Goal: Manage account settings

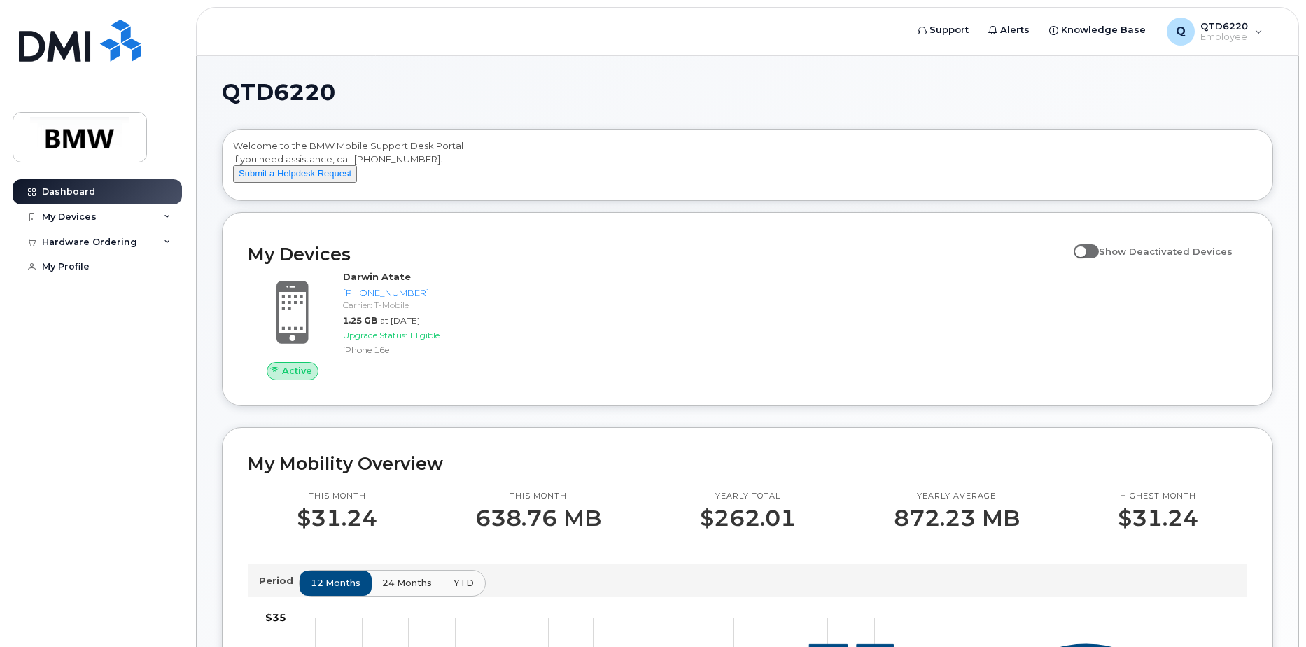
click at [1096, 258] on span at bounding box center [1085, 251] width 25 height 14
click at [1085, 249] on input "Show Deactivated Devices" at bounding box center [1078, 243] width 11 height 11
click at [1099, 258] on span at bounding box center [1085, 251] width 25 height 14
click at [1085, 249] on input "Show Deactivated Devices" at bounding box center [1078, 243] width 11 height 11
checkbox input "false"
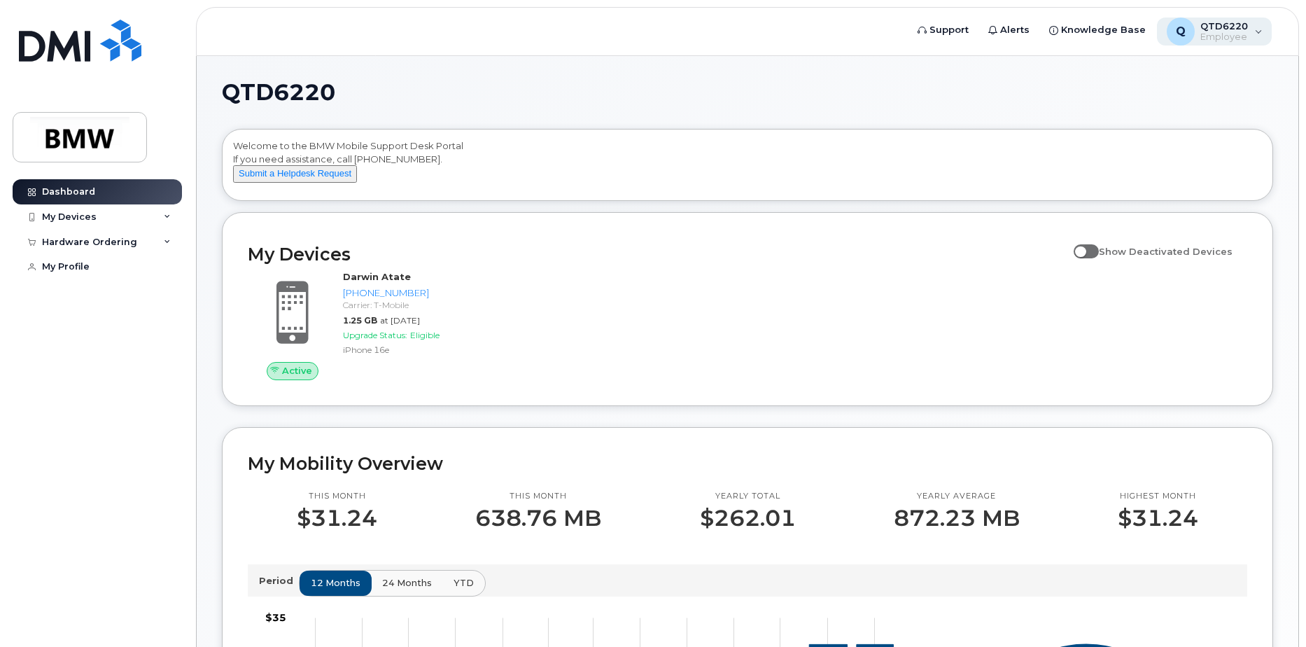
click at [1241, 36] on span "Employee" at bounding box center [1224, 36] width 48 height 11
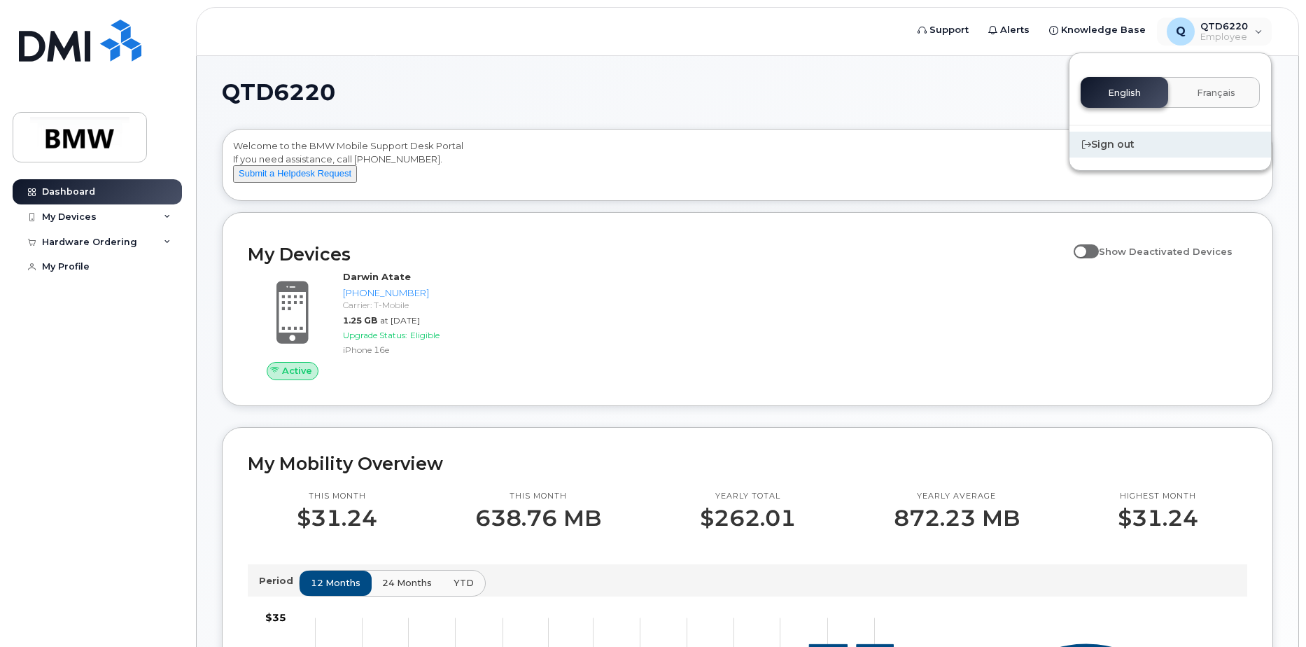
click at [1138, 149] on div "Sign out" at bounding box center [1170, 145] width 202 height 26
